Goal: Obtain resource: Download file/media

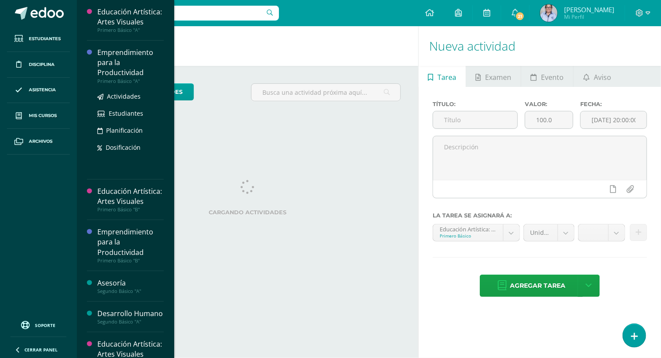
click at [117, 78] on div "Emprendimiento para la Productividad" at bounding box center [130, 63] width 66 height 30
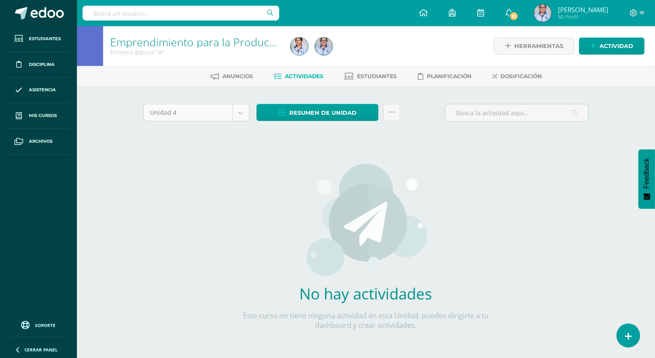
click at [240, 114] on body "Estudiantes Disciplina Asistencia Mis cursos Archivos Soporte Ayuda Reportar un…" at bounding box center [327, 187] width 655 height 375
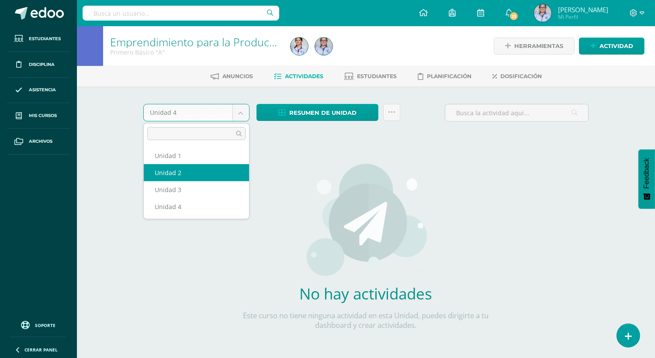
select select "Unidad 2"
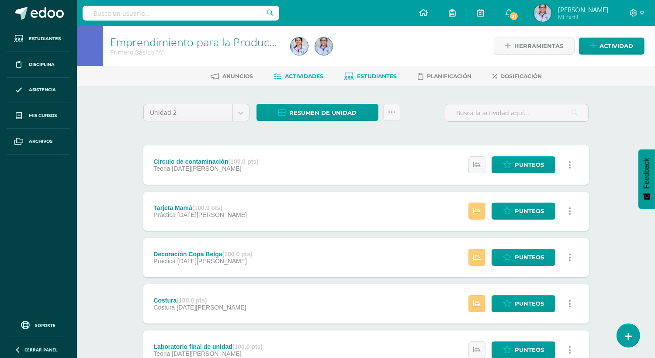
click at [381, 76] on span "Estudiantes" at bounding box center [377, 76] width 40 height 7
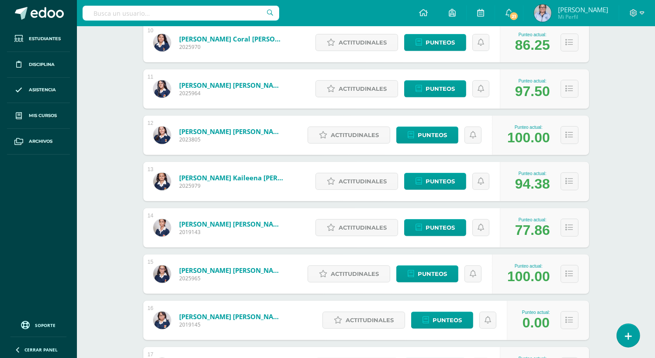
scroll to position [586, 0]
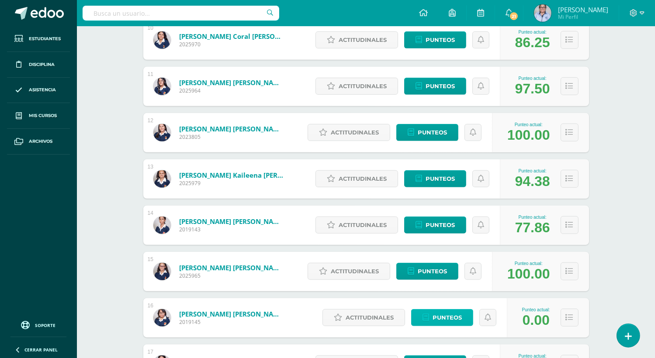
click at [440, 319] on span "Punteos" at bounding box center [447, 318] width 29 height 16
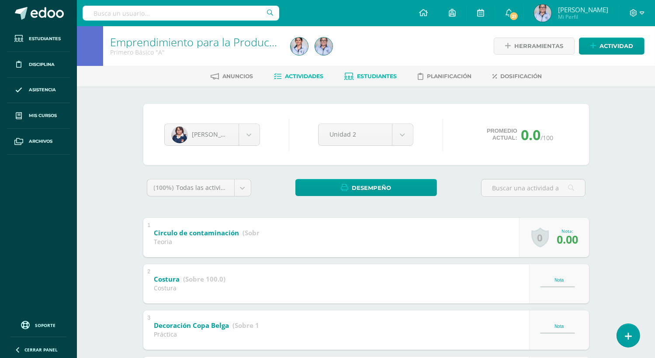
click at [287, 76] on span "Actividades" at bounding box center [304, 76] width 38 height 7
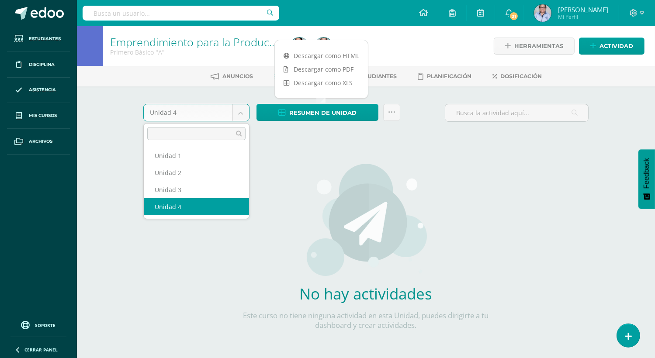
click at [241, 113] on body "Estudiantes Disciplina Asistencia Mis cursos Archivos Soporte Ayuda Reportar un…" at bounding box center [327, 187] width 655 height 375
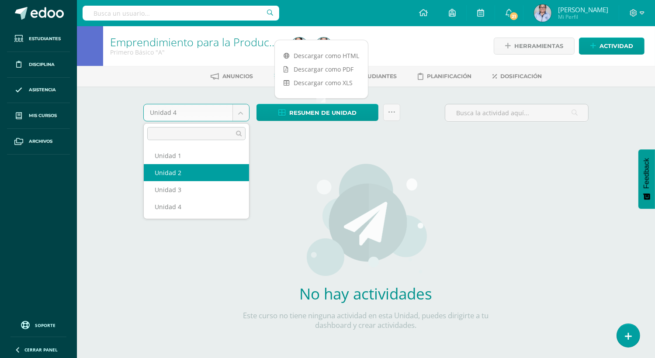
select select "Unidad 2"
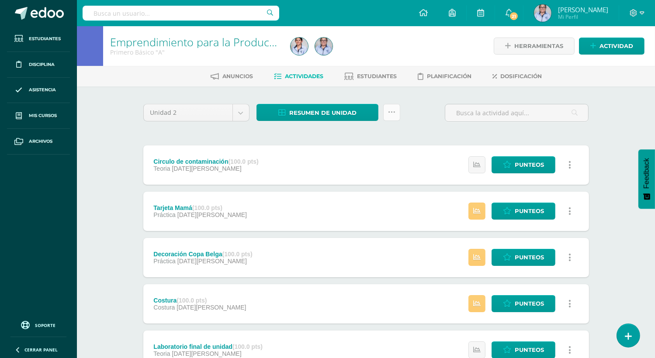
click at [389, 113] on icon at bounding box center [391, 112] width 7 height 7
click at [288, 114] on link "Resumen de unidad" at bounding box center [317, 112] width 122 height 17
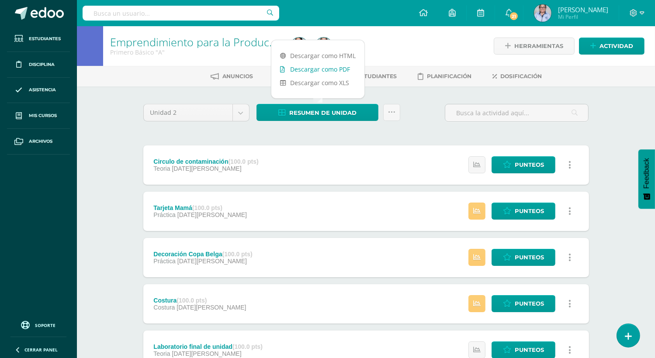
click at [320, 71] on link "Descargar como PDF" at bounding box center [317, 69] width 93 height 14
